Goal: Task Accomplishment & Management: Use online tool/utility

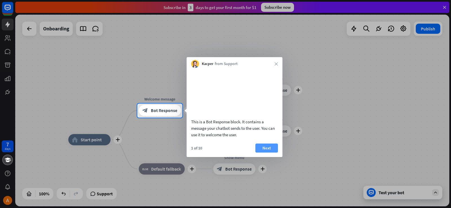
click at [267, 153] on button "Next" at bounding box center [266, 148] width 23 height 9
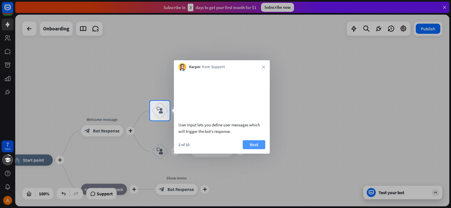
click at [255, 149] on button "Next" at bounding box center [254, 144] width 23 height 9
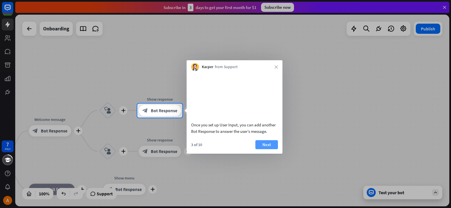
click at [264, 149] on button "Next" at bounding box center [266, 144] width 23 height 9
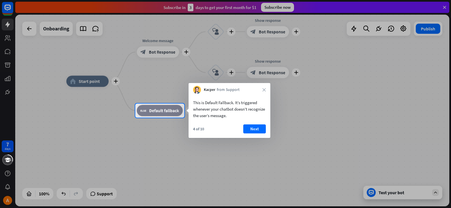
drag, startPoint x: 193, startPoint y: 101, endPoint x: 256, endPoint y: 115, distance: 64.6
click at [256, 115] on div "This is Default Fallback. It’s triggered whenever your chatbot doesn't recogniz…" at bounding box center [230, 108] width 82 height 28
click at [254, 130] on button "Next" at bounding box center [254, 129] width 23 height 9
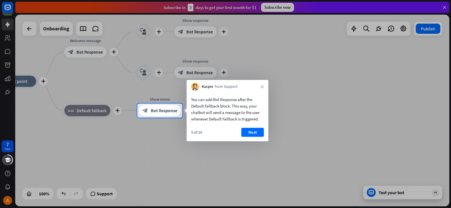
click at [254, 130] on button "Next" at bounding box center [252, 132] width 23 height 9
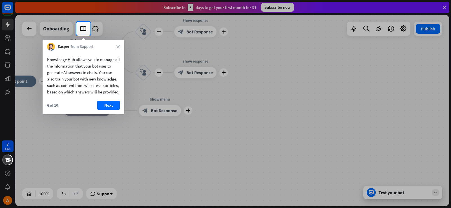
click at [120, 111] on div "6 of 10 Next" at bounding box center [84, 108] width 82 height 14
click at [110, 110] on button "Next" at bounding box center [108, 105] width 23 height 9
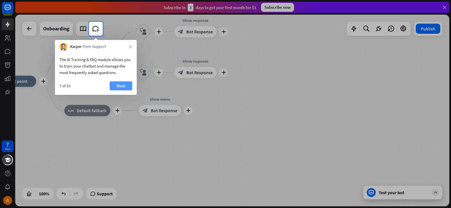
click at [120, 83] on button "Next" at bounding box center [121, 85] width 23 height 9
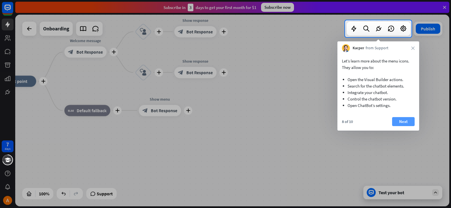
click at [401, 122] on button "Next" at bounding box center [403, 121] width 23 height 9
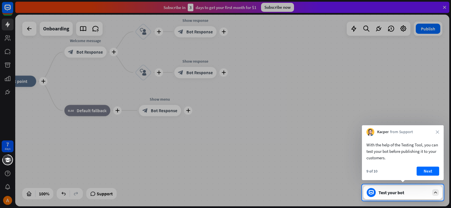
click at [427, 178] on div "9 of 10 Next" at bounding box center [403, 174] width 82 height 14
click at [427, 169] on button "Next" at bounding box center [428, 171] width 23 height 9
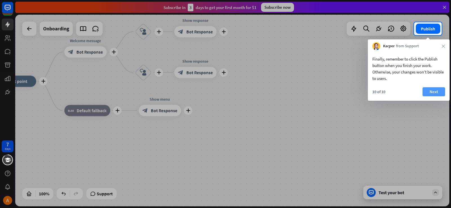
click at [440, 93] on button "Next" at bounding box center [434, 91] width 23 height 9
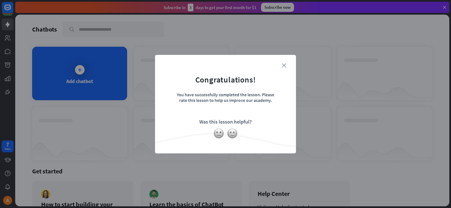
click at [285, 64] on icon "close" at bounding box center [284, 65] width 4 height 4
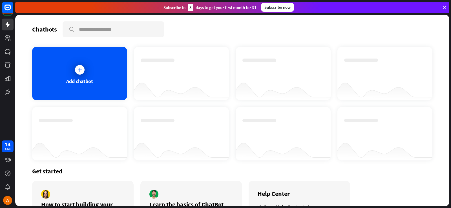
drag, startPoint x: 451, startPoint y: 101, endPoint x: 451, endPoint y: 132, distance: 31.9
click at [451, 132] on div "Chatbots search Add chatbot Get started How to start building your chatbots Wat…" at bounding box center [233, 112] width 436 height 194
click at [70, 67] on div "Add chatbot" at bounding box center [79, 74] width 95 height 54
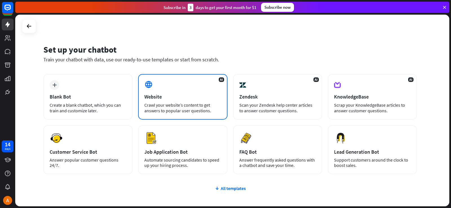
click at [164, 96] on div "Website" at bounding box center [182, 97] width 77 height 6
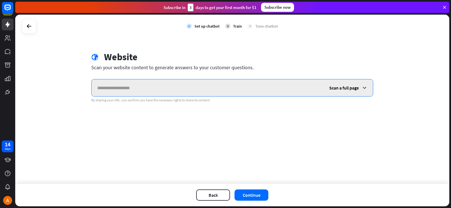
click at [170, 88] on input "text" at bounding box center [208, 87] width 232 height 17
paste input "**********"
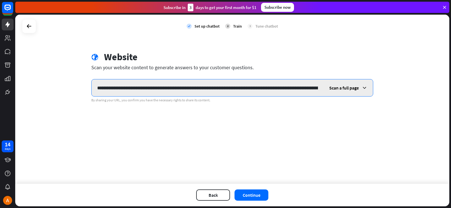
scroll to position [0, 220]
type input "**********"
click at [315, 88] on input "**********" at bounding box center [207, 87] width 231 height 17
click at [318, 88] on input "**********" at bounding box center [207, 87] width 231 height 17
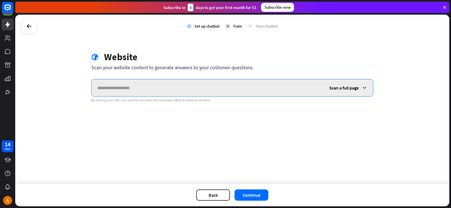
paste input "**********"
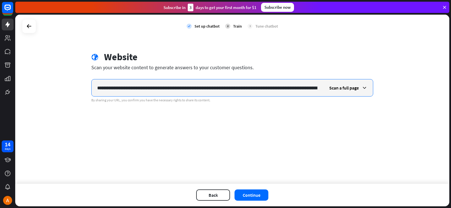
scroll to position [0, 220]
paste input "**********"
type input "**********"
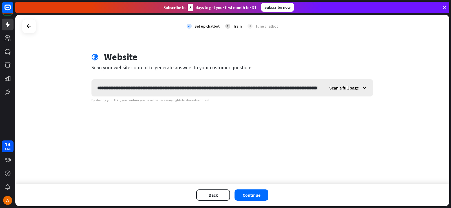
click at [366, 87] on icon at bounding box center [365, 88] width 6 height 6
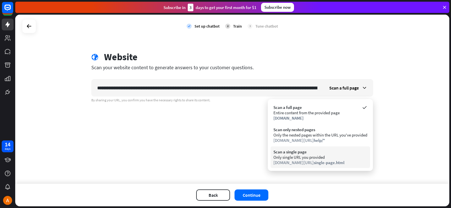
click at [306, 160] on div "Only single URL you provided" at bounding box center [320, 157] width 94 height 5
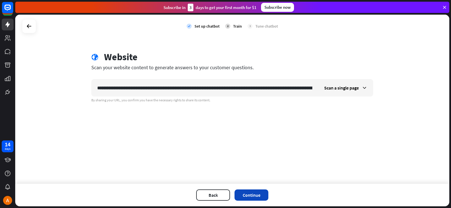
click at [262, 191] on button "Continue" at bounding box center [252, 195] width 34 height 11
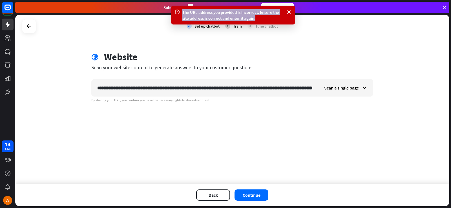
drag, startPoint x: 243, startPoint y: 13, endPoint x: 183, endPoint y: 14, distance: 59.8
click at [183, 14] on div "The URL address you provided is incorrect. Ensure the site address is correct a…" at bounding box center [232, 15] width 101 height 12
click at [361, 86] on div "Scan a single page" at bounding box center [346, 87] width 54 height 17
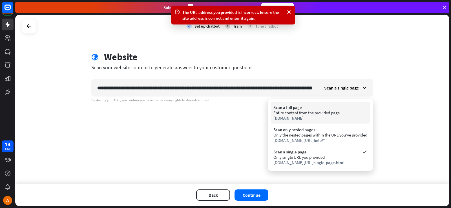
click at [325, 113] on div "Entire content from the provided page" at bounding box center [320, 112] width 94 height 5
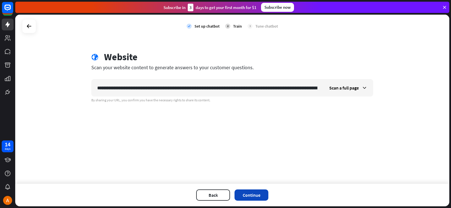
click at [248, 197] on button "Continue" at bounding box center [252, 195] width 34 height 11
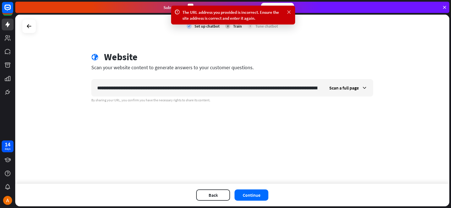
click at [290, 12] on icon at bounding box center [289, 12] width 6 height 6
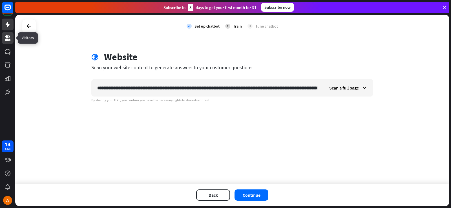
click at [4, 37] on icon at bounding box center [7, 38] width 7 height 7
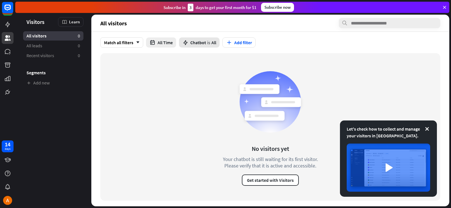
click at [203, 43] on span "Chatbot" at bounding box center [198, 43] width 16 height 6
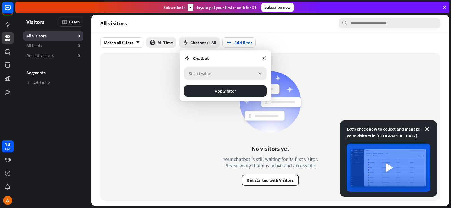
click at [215, 75] on div "Select value arrow_down" at bounding box center [225, 73] width 83 height 12
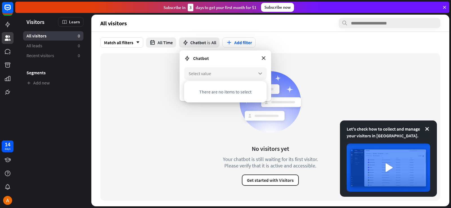
click at [153, 89] on div "No visitors yet Your chatbot is still waiting for its first visitor. Please ver…" at bounding box center [270, 127] width 340 height 148
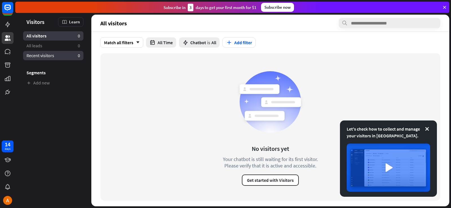
click at [33, 59] on link "Recent visitors 0" at bounding box center [53, 55] width 60 height 9
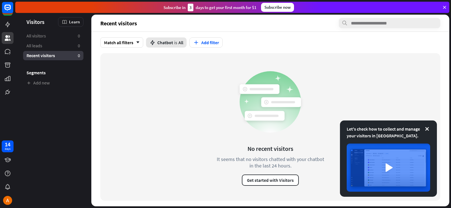
click at [160, 41] on span "Chatbot" at bounding box center [165, 43] width 16 height 6
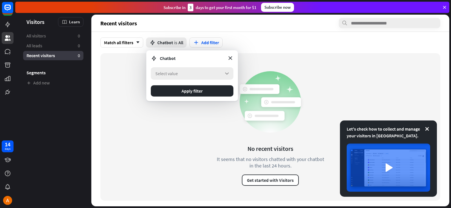
click at [176, 71] on span "Select value" at bounding box center [166, 74] width 23 height 6
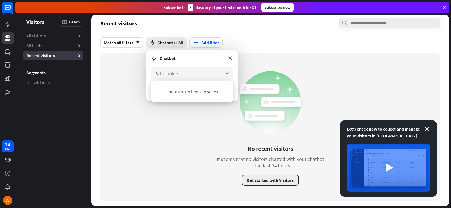
click at [259, 178] on button "Get started with Visitors" at bounding box center [270, 180] width 57 height 11
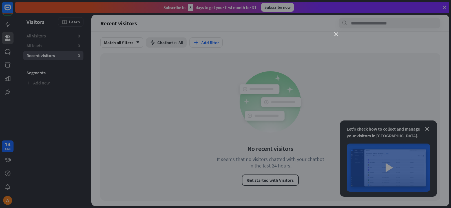
click at [337, 34] on icon "close" at bounding box center [336, 34] width 4 height 4
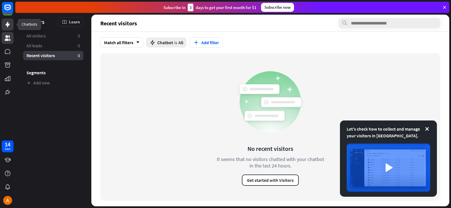
click at [8, 24] on icon at bounding box center [7, 25] width 5 height 6
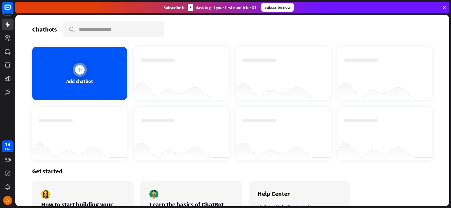
click at [80, 72] on icon at bounding box center [80, 70] width 6 height 6
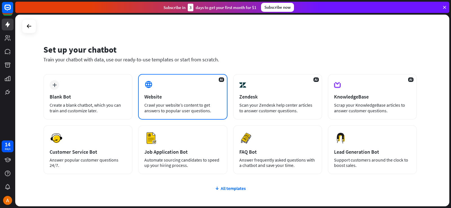
click at [151, 90] on div "AI Website Crawl your website’s content to get answers to popular user question…" at bounding box center [182, 97] width 89 height 46
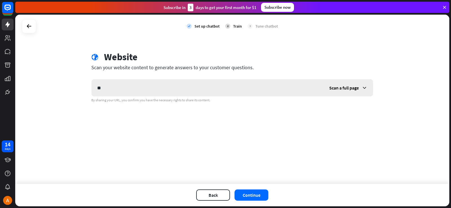
type input "*"
type input "**"
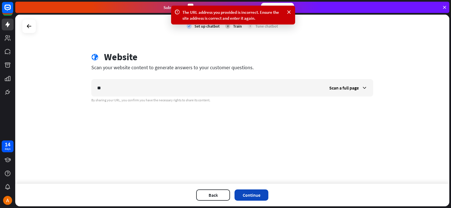
click at [244, 199] on button "Continue" at bounding box center [252, 195] width 34 height 11
click at [220, 196] on button "Back" at bounding box center [213, 195] width 34 height 11
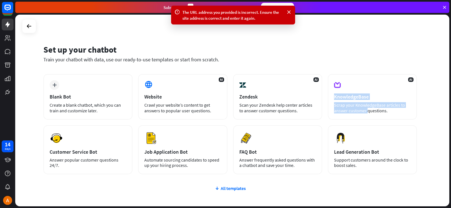
click at [451, 102] on div "Set up your chatbot Train your chatbot with data, use our ready-to-use template…" at bounding box center [233, 112] width 436 height 194
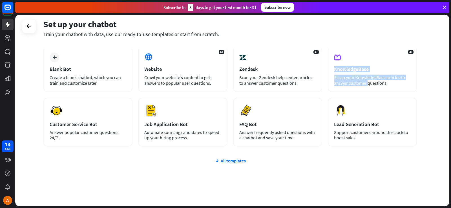
scroll to position [36, 0]
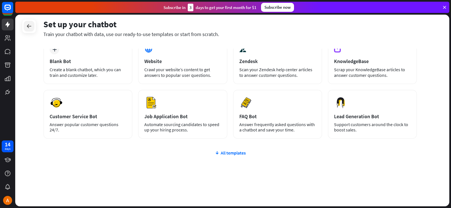
click at [31, 28] on icon at bounding box center [29, 26] width 7 height 7
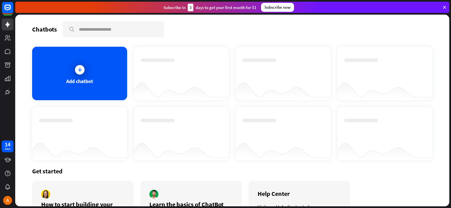
drag, startPoint x: 449, startPoint y: 94, endPoint x: 451, endPoint y: 115, distance: 21.5
click at [451, 115] on div "Chatbots search Add chatbot Get started How to start building your chatbots Wat…" at bounding box center [233, 112] width 436 height 194
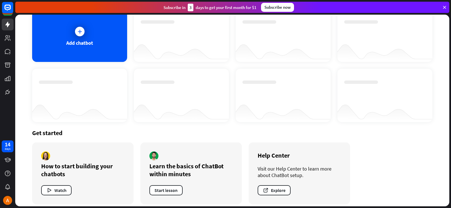
scroll to position [43, 0]
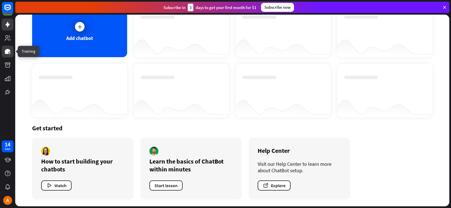
click at [7, 54] on icon at bounding box center [8, 51] width 6 height 5
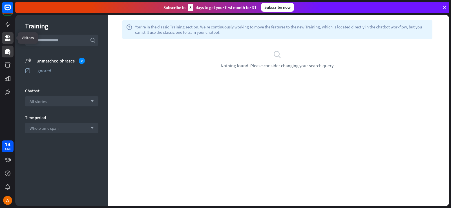
click at [5, 40] on icon at bounding box center [8, 38] width 6 height 6
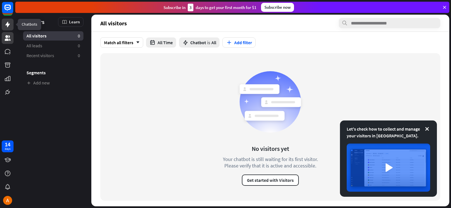
click at [12, 24] on link at bounding box center [8, 25] width 12 height 12
